Goal: Task Accomplishment & Management: Use online tool/utility

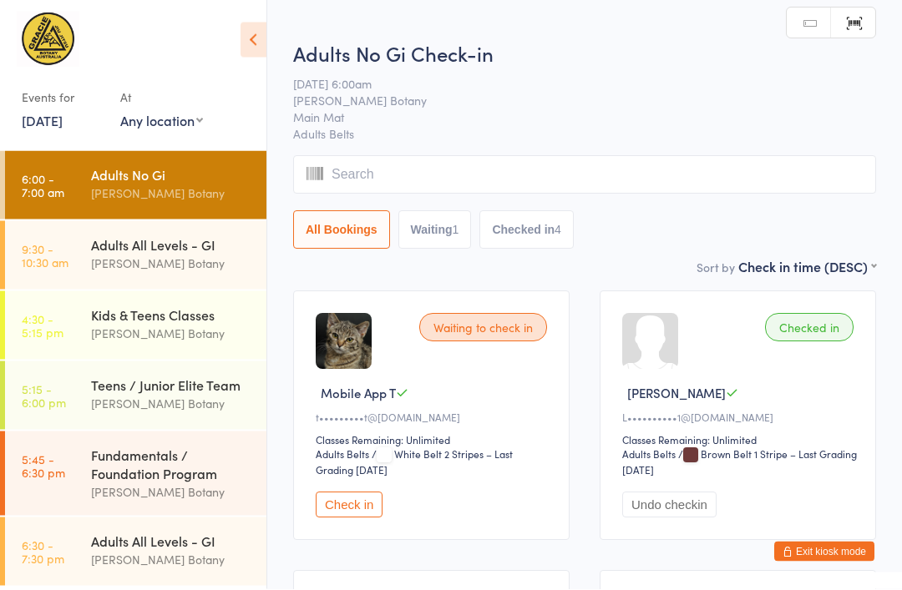
scroll to position [2, 0]
click at [812, 10] on link "Manual search" at bounding box center [809, 24] width 44 height 32
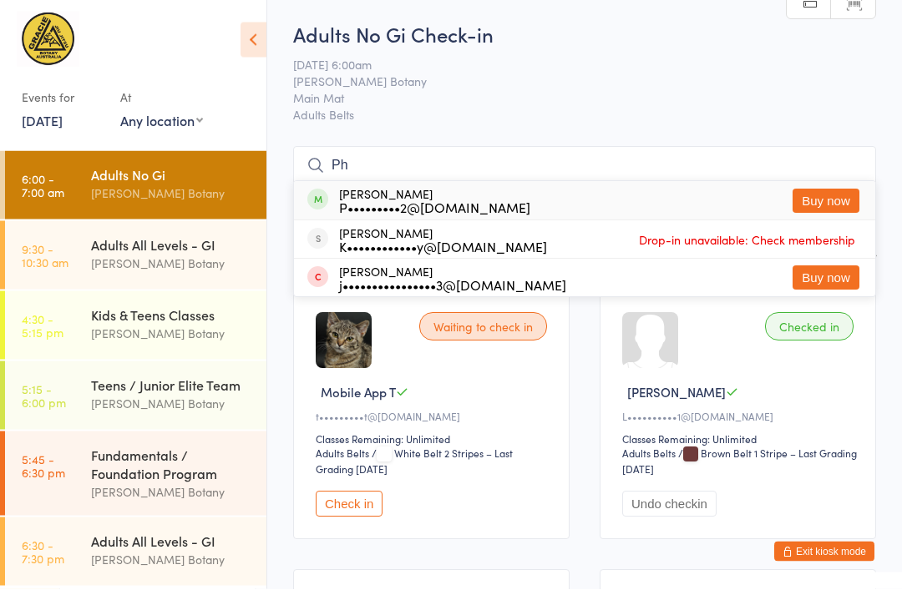
type input "P"
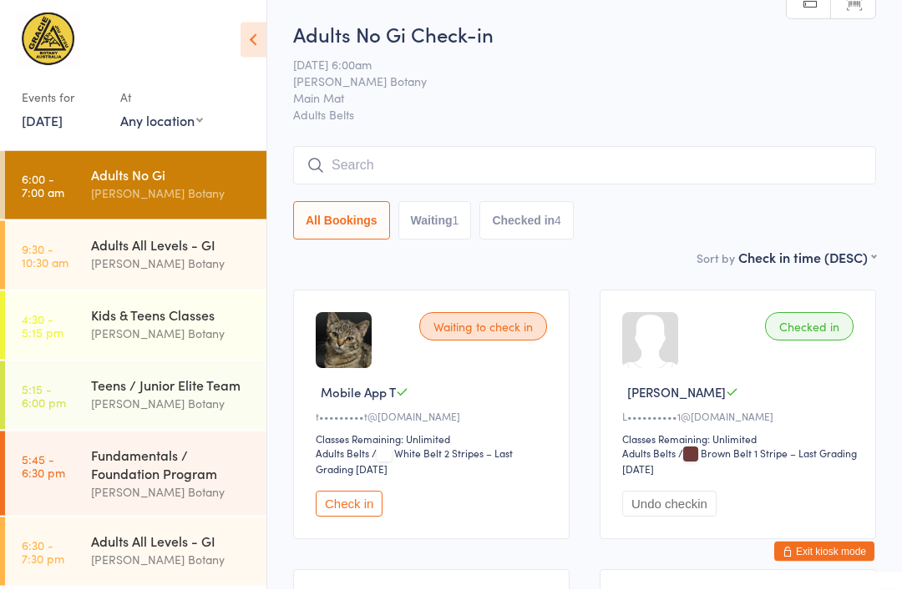
click at [676, 107] on span "Main Mat" at bounding box center [571, 99] width 557 height 17
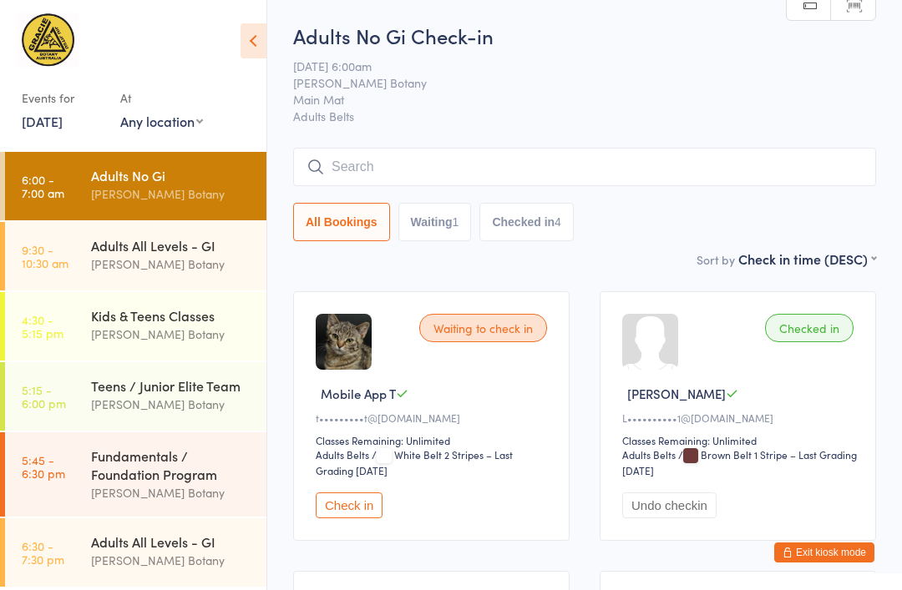
click at [504, 168] on input "search" at bounding box center [584, 167] width 583 height 38
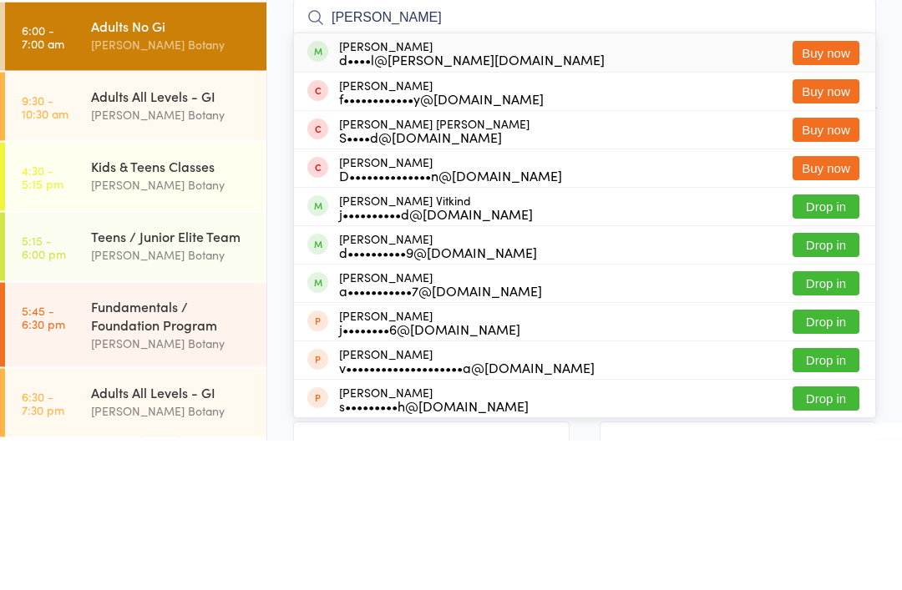
scroll to position [151, 0]
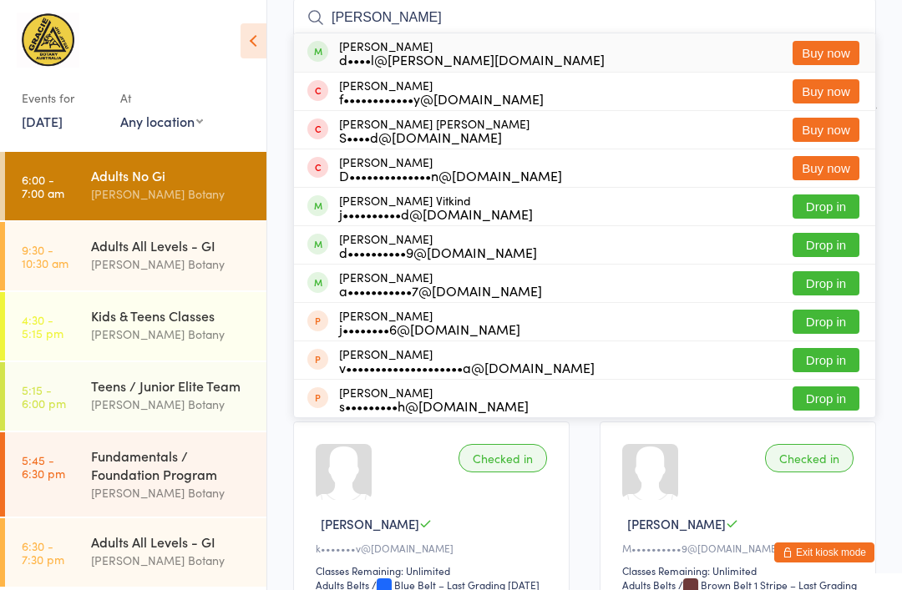
type input "[PERSON_NAME]"
click at [185, 45] on div at bounding box center [125, 44] width 207 height 53
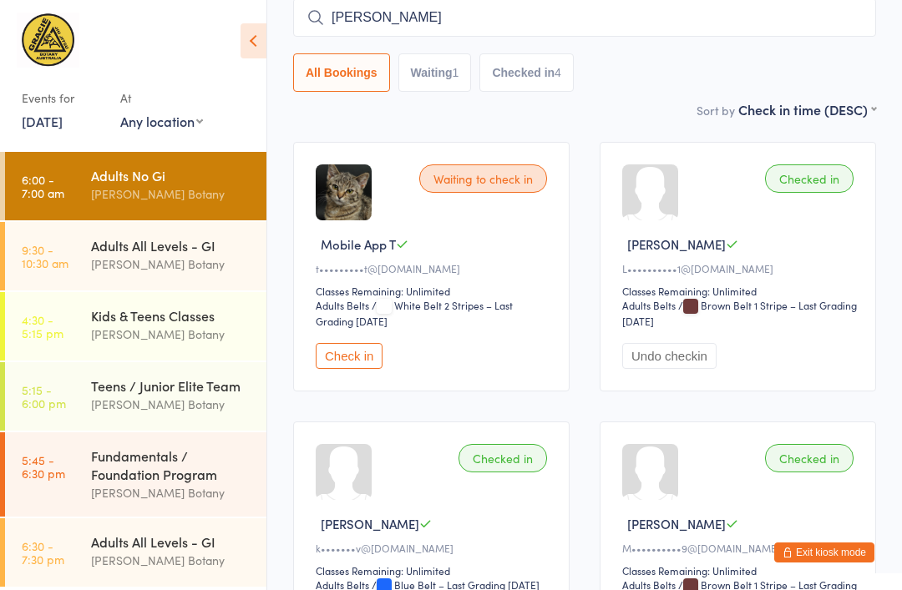
click at [782, 8] on input "[PERSON_NAME]" at bounding box center [584, 17] width 583 height 38
click at [102, 231] on div "Adults All Levels - GI [PERSON_NAME] Botany" at bounding box center [178, 255] width 175 height 66
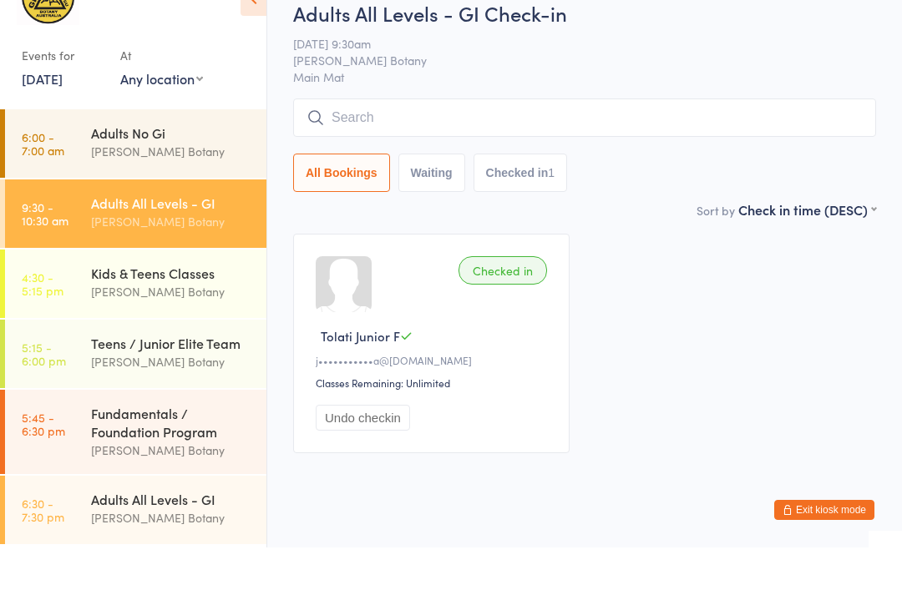
click at [44, 112] on link "[DATE]" at bounding box center [42, 121] width 41 height 18
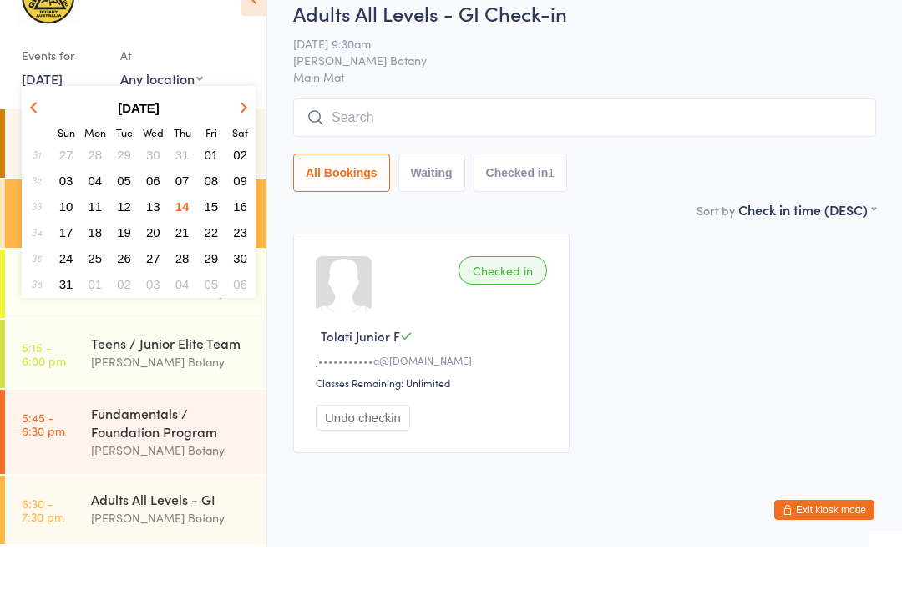
scroll to position [43, 0]
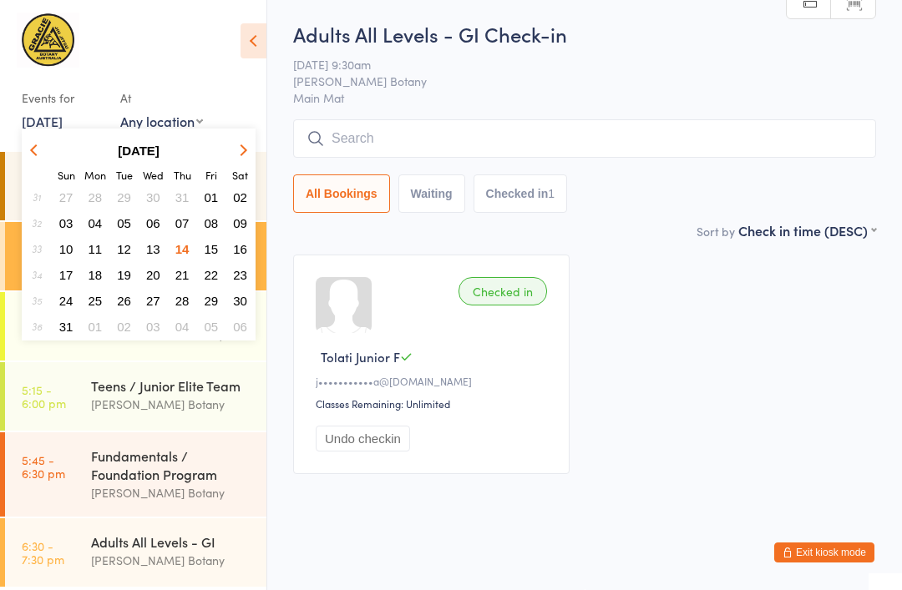
click at [210, 248] on span "15" at bounding box center [212, 249] width 14 height 14
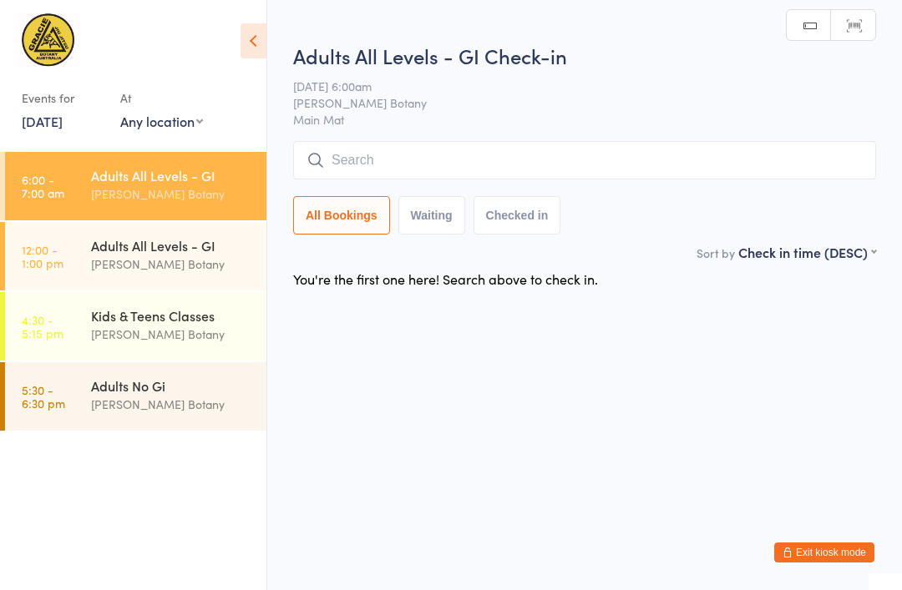
click at [803, 22] on link "Manual search" at bounding box center [809, 26] width 44 height 32
click at [861, 17] on link "Scanner input" at bounding box center [853, 26] width 44 height 32
click at [822, 12] on link "Manual search" at bounding box center [809, 26] width 44 height 32
